Goal: Task Accomplishment & Management: Complete application form

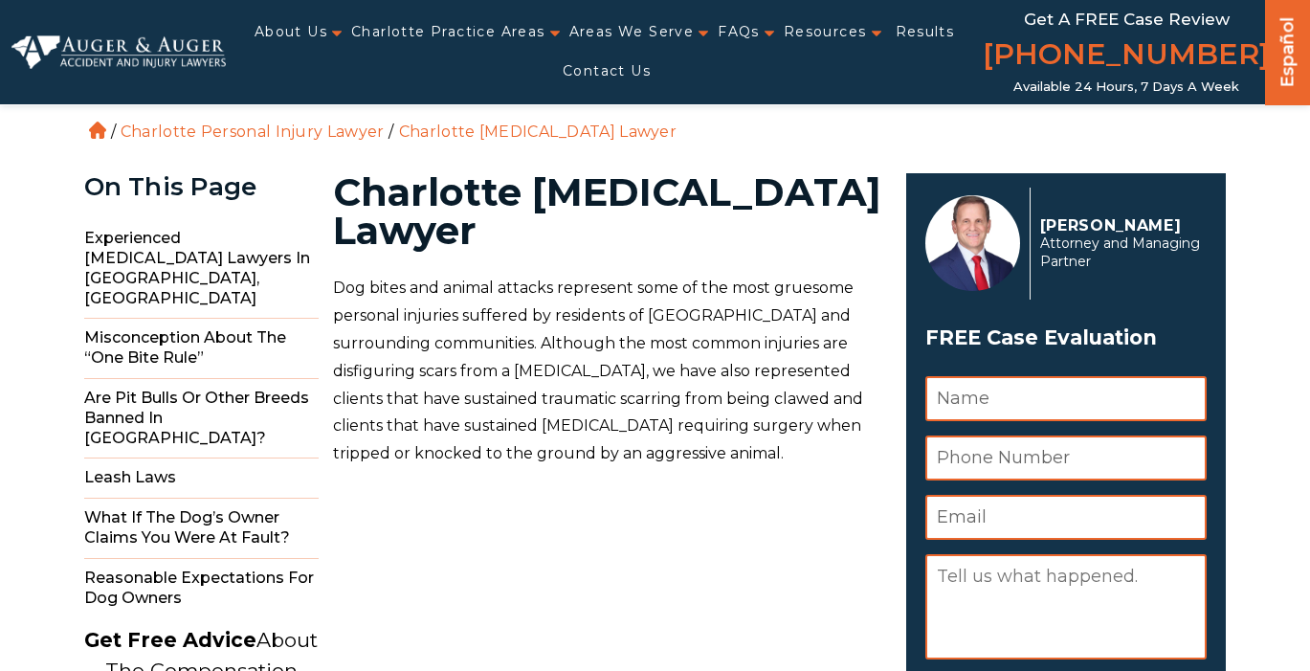
click at [584, 65] on link "Contact Us" at bounding box center [607, 71] width 88 height 39
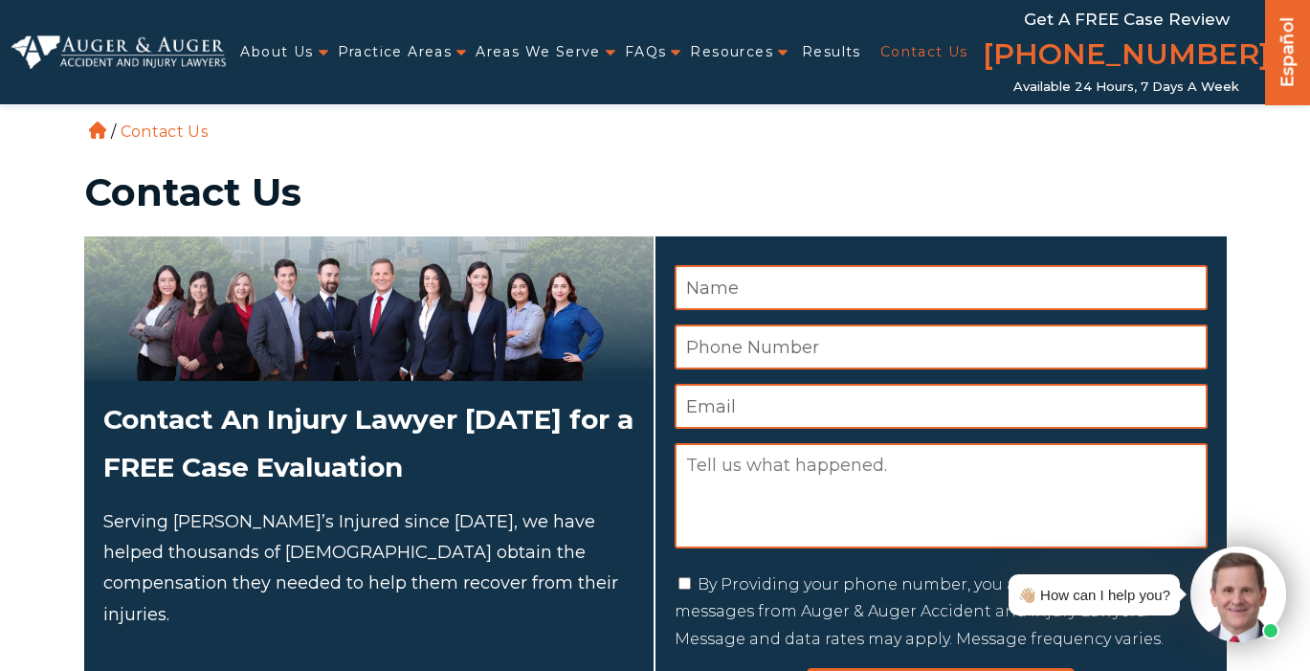
click at [794, 289] on input "Name *" at bounding box center [940, 287] width 533 height 45
type input "[PERSON_NAME]"
type input "4045038140"
type input "[EMAIL_ADDRESS][DOMAIN_NAME]"
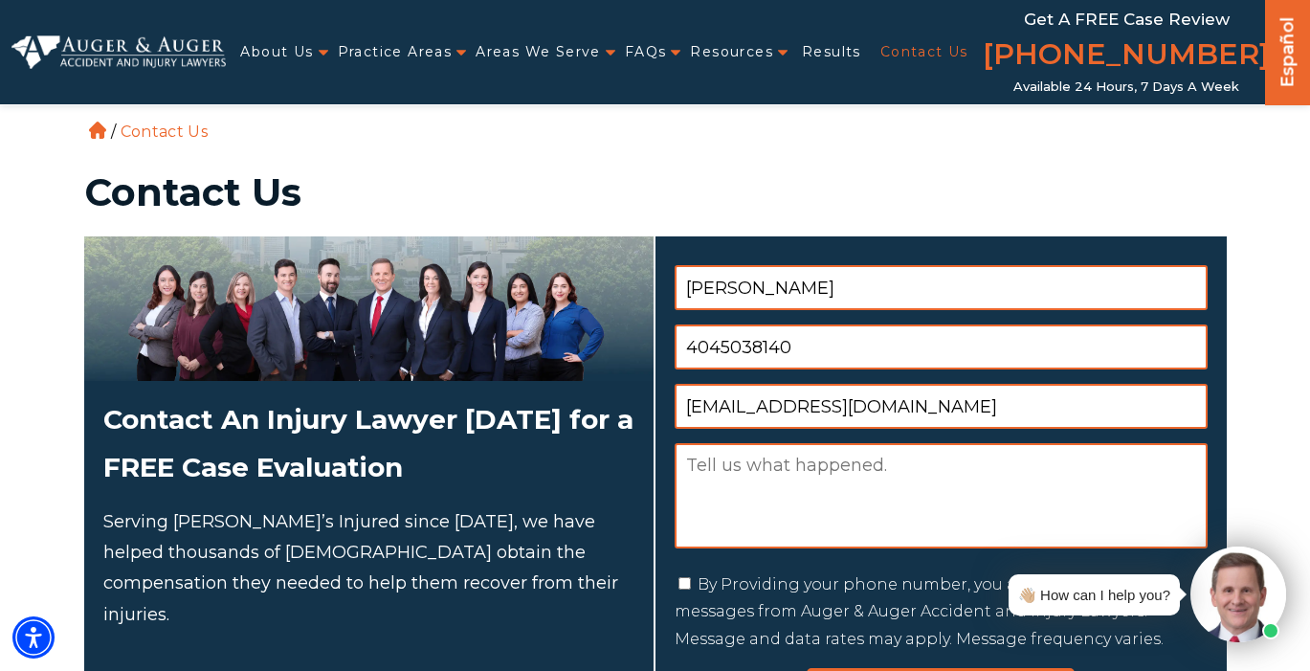
click at [771, 478] on textarea "Message" at bounding box center [940, 495] width 533 height 105
paste textarea "Good day, My name is [PERSON_NAME], I'm the creative director for Perfect Shot …"
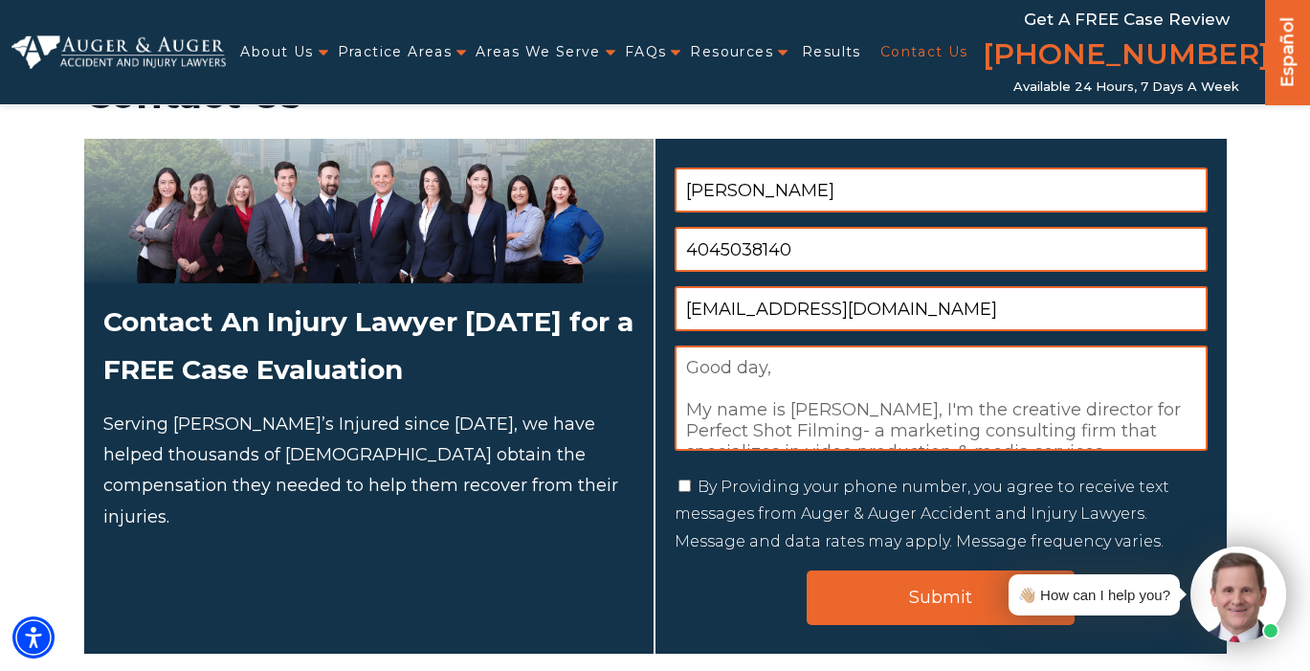
scroll to position [144, 0]
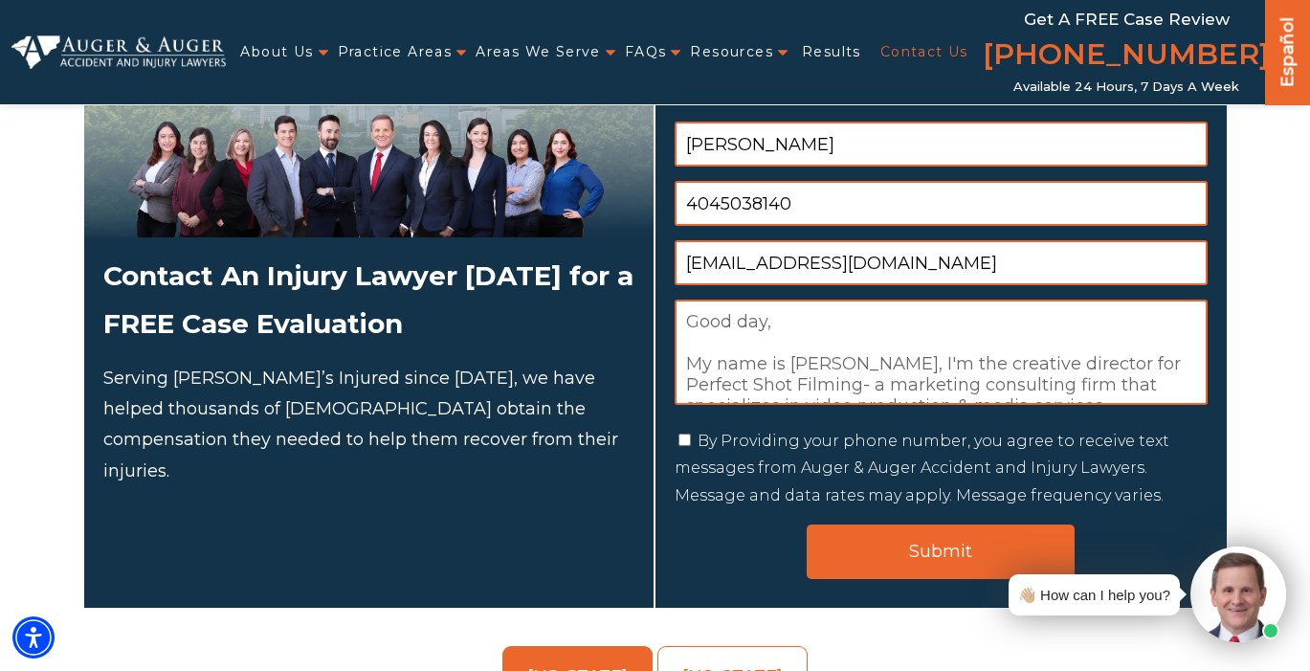
type textarea "Good day, My name is [PERSON_NAME], I'm the creative director for Perfect Shot …"
click at [691, 439] on div "By Providing your phone number, you agree to receive text messages from Auger &…" at bounding box center [940, 469] width 533 height 82
click at [685, 438] on input "By Providing your phone number, you agree to receive text messages from Auger &…" at bounding box center [684, 439] width 12 height 12
checkbox input "true"
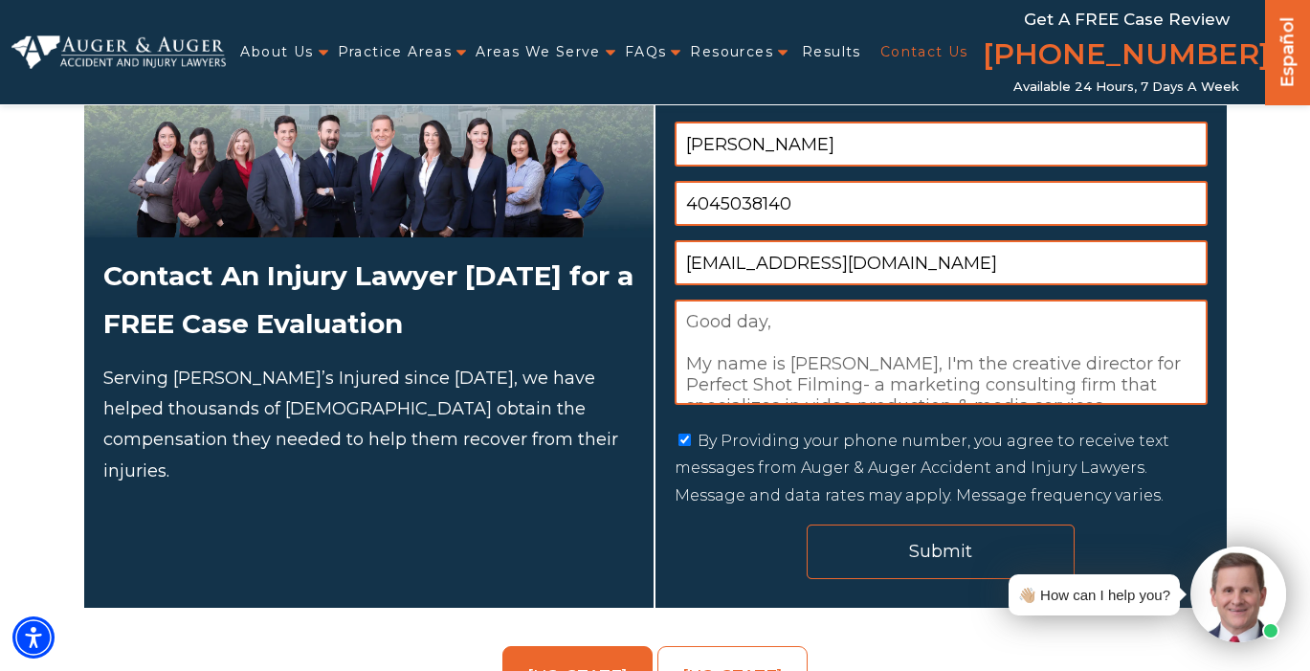
click at [868, 550] on input "Submit" at bounding box center [940, 551] width 268 height 55
click at [917, 556] on input "Submit" at bounding box center [940, 551] width 268 height 55
